Goal: Information Seeking & Learning: Learn about a topic

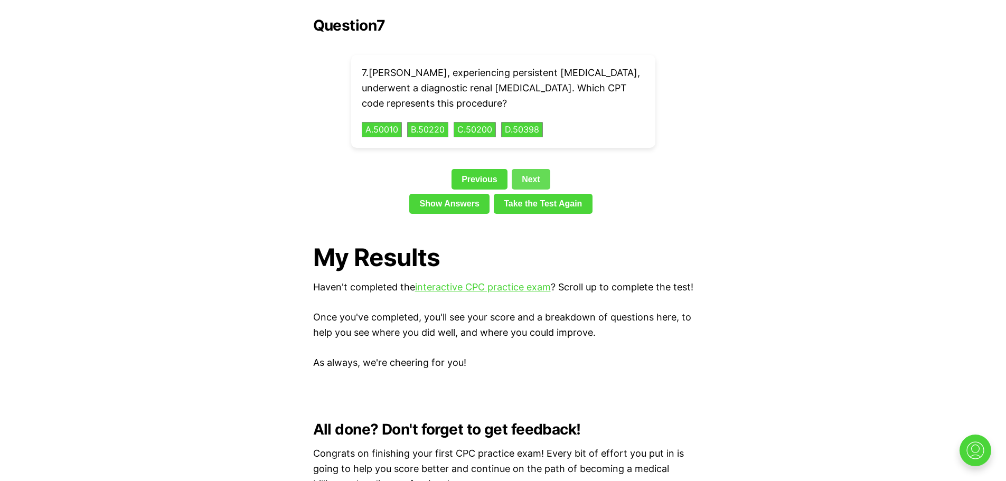
click at [532, 169] on link "Next" at bounding box center [531, 179] width 39 height 20
click at [532, 148] on div "7 . Ethan, experiencing persistent flank pain, underwent a diagnostic renal ang…" at bounding box center [503, 101] width 304 height 93
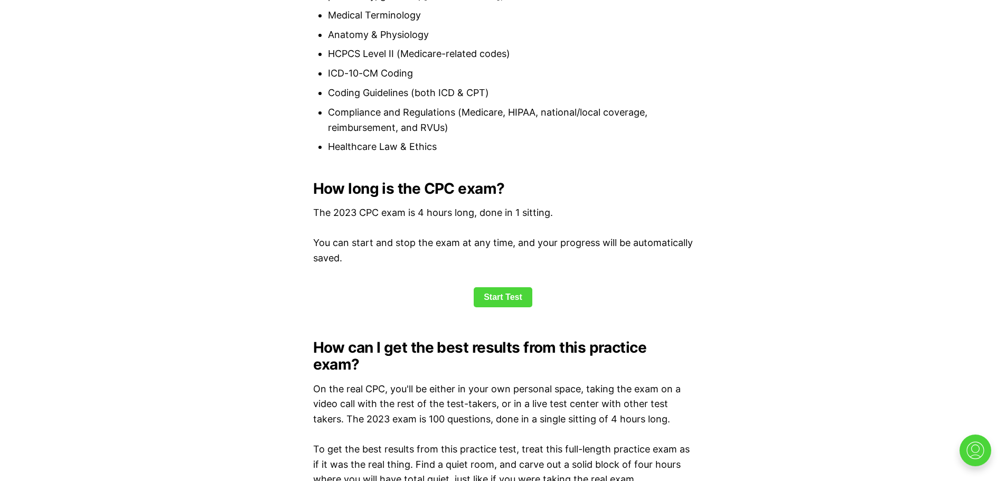
scroll to position [2419, 0]
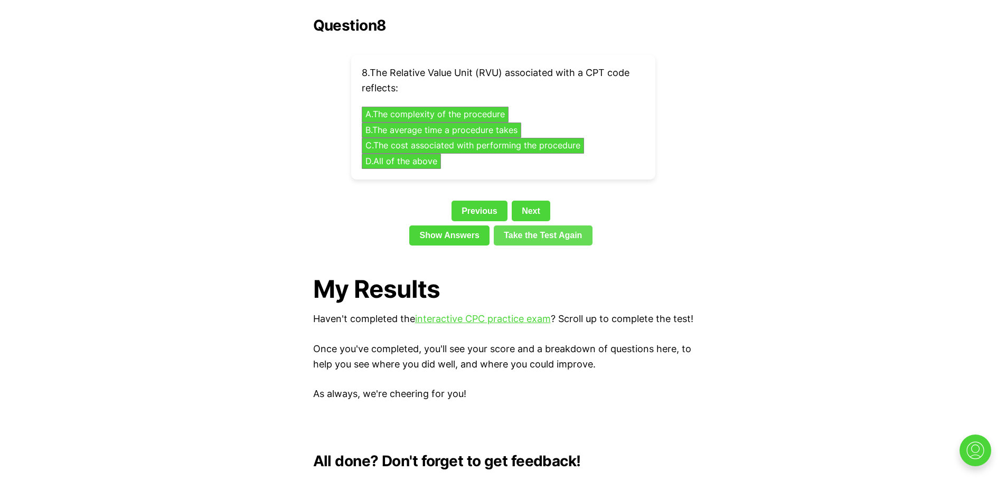
click at [553, 225] on link "Take the Test Again" at bounding box center [543, 235] width 99 height 20
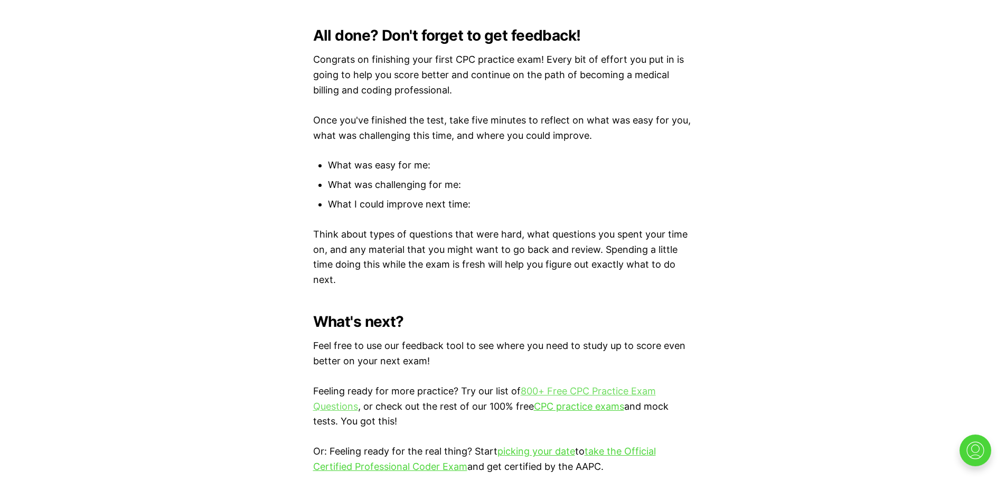
click at [567, 385] on link "800+ Free CPC Practice Exam Questions" at bounding box center [484, 398] width 343 height 26
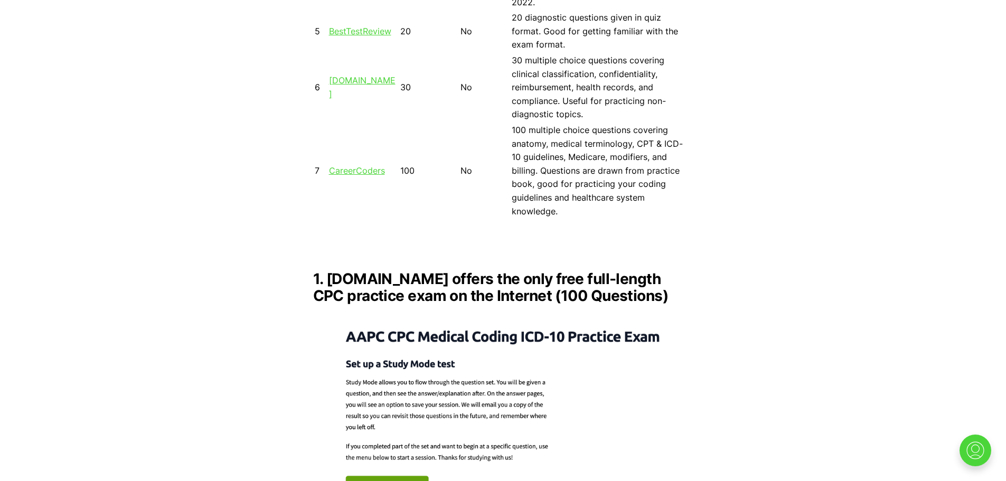
scroll to position [890, 0]
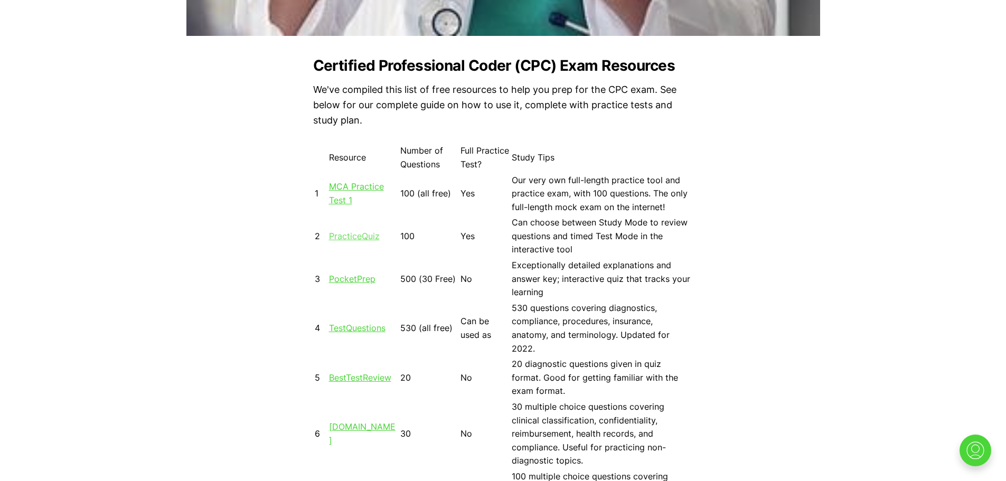
click at [371, 235] on link "PracticeQuiz" at bounding box center [354, 236] width 51 height 11
click at [351, 327] on link "TestQuestions" at bounding box center [357, 328] width 56 height 11
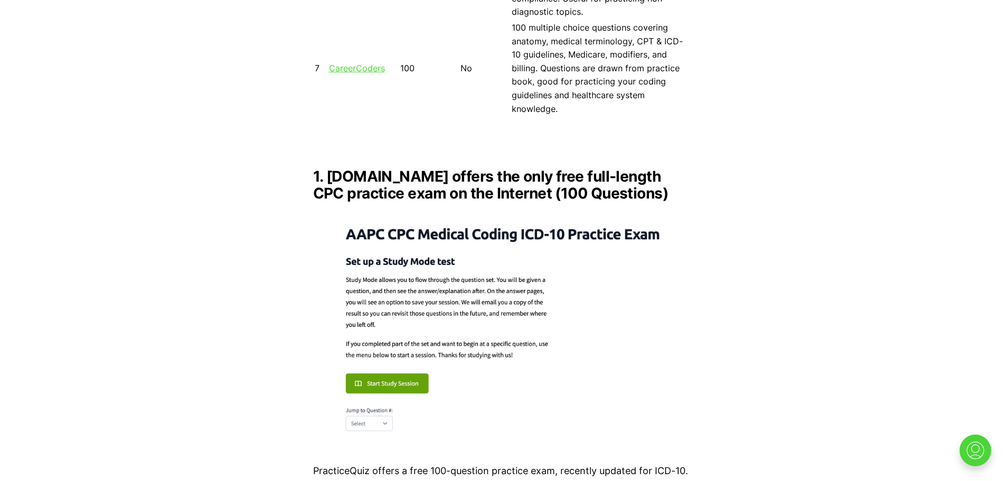
scroll to position [1386, 0]
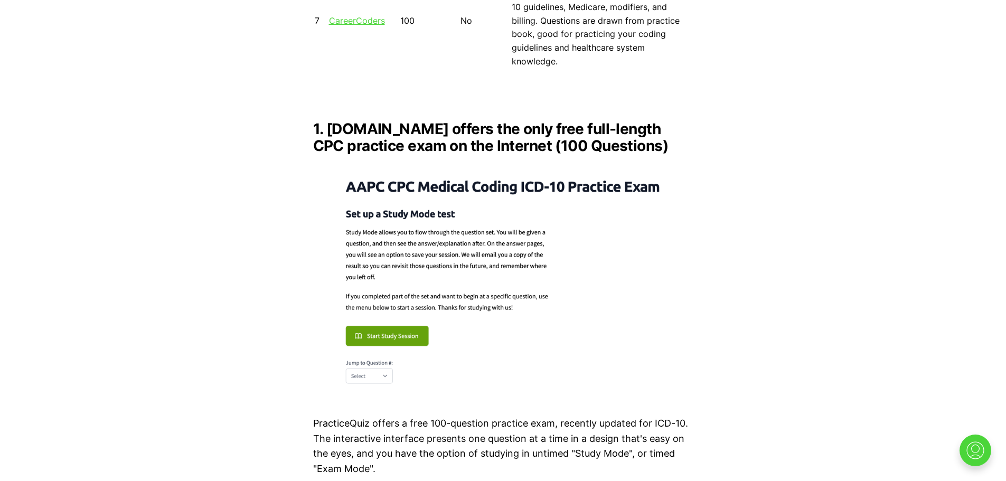
click at [396, 317] on img at bounding box center [503, 279] width 380 height 232
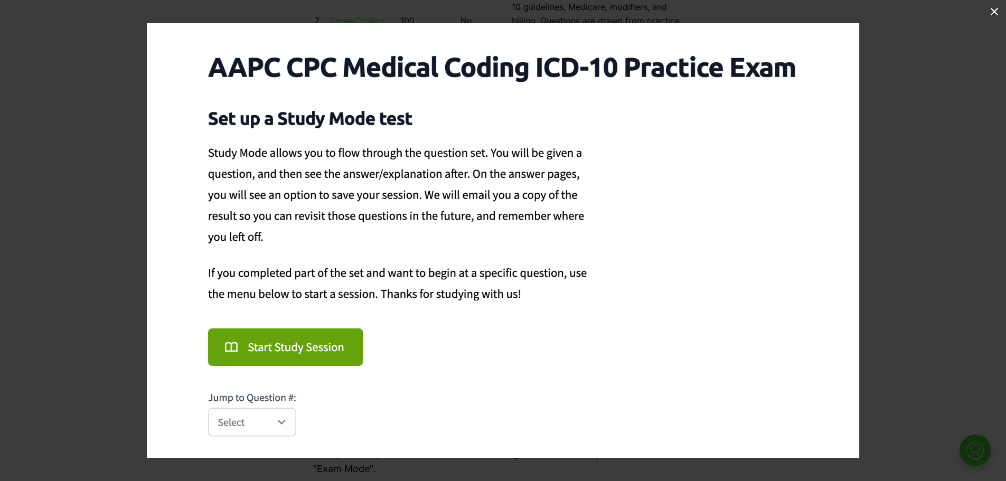
click at [291, 354] on img at bounding box center [503, 240] width 712 height 434
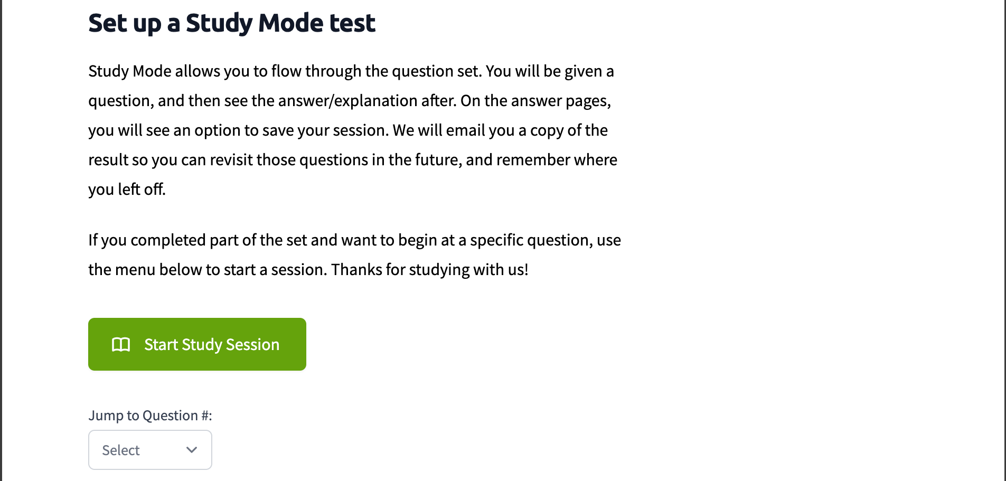
click at [224, 351] on img at bounding box center [503, 194] width 1002 height 611
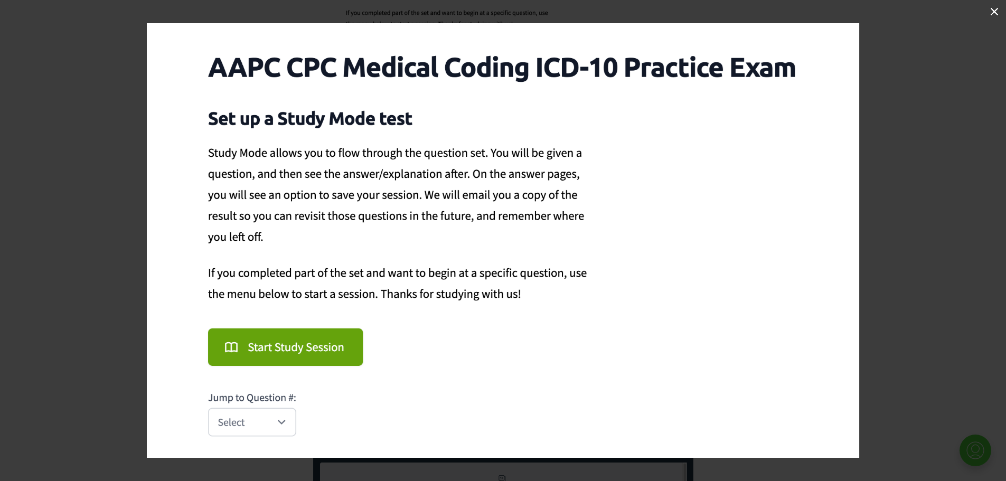
scroll to position [1748, 0]
click at [282, 423] on img at bounding box center [503, 240] width 712 height 434
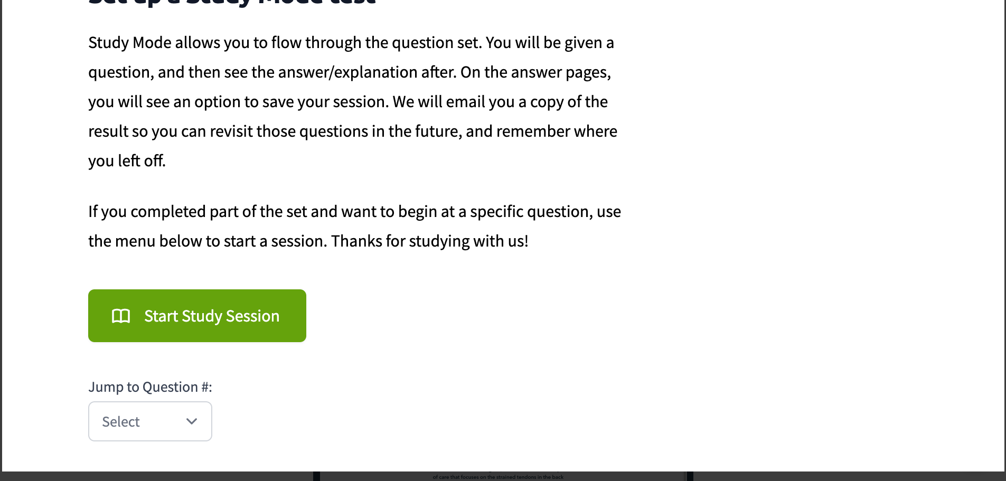
click at [107, 323] on img at bounding box center [503, 165] width 1002 height 611
